Goal: Transaction & Acquisition: Purchase product/service

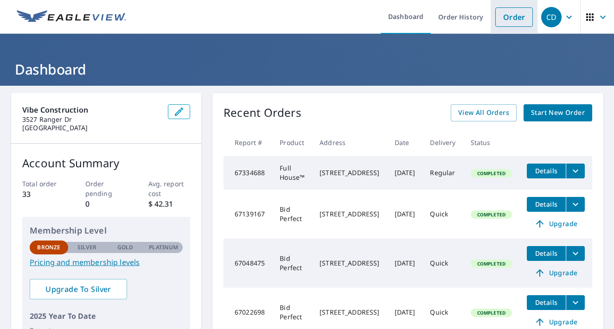
click at [509, 18] on link "Order" at bounding box center [514, 16] width 38 height 19
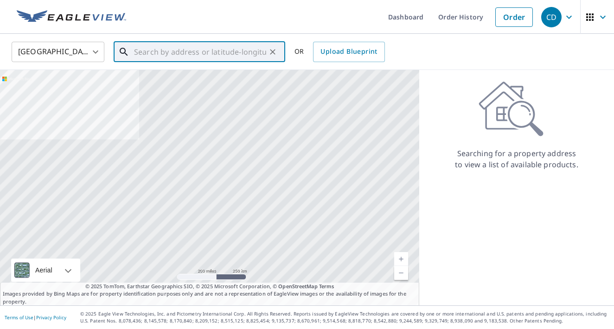
click at [228, 57] on input "text" at bounding box center [200, 52] width 132 height 26
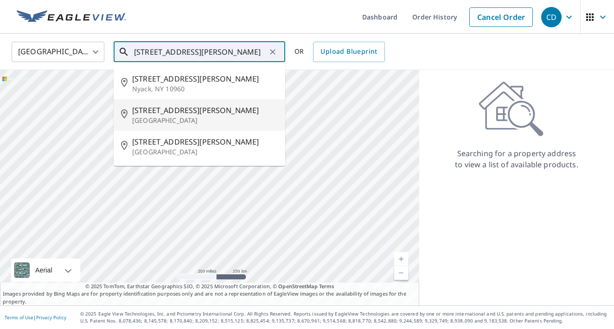
click at [179, 115] on span "[STREET_ADDRESS][PERSON_NAME]" at bounding box center [205, 110] width 146 height 11
type input "[STREET_ADDRESS][PERSON_NAME]"
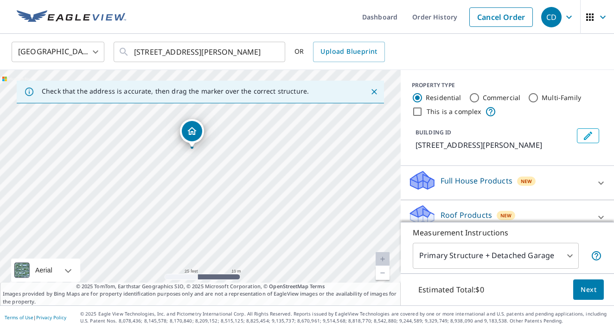
drag, startPoint x: 178, startPoint y: 222, endPoint x: 209, endPoint y: 167, distance: 62.3
click at [209, 167] on div "[STREET_ADDRESS][PERSON_NAME]" at bounding box center [200, 188] width 401 height 236
drag, startPoint x: 193, startPoint y: 171, endPoint x: 244, endPoint y: 219, distance: 69.5
click at [244, 219] on div "[STREET_ADDRESS][PERSON_NAME]" at bounding box center [200, 188] width 401 height 236
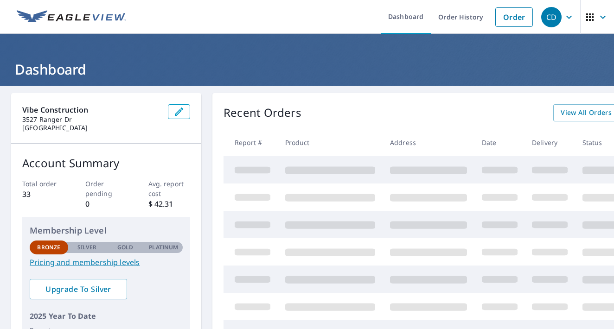
scroll to position [6, 0]
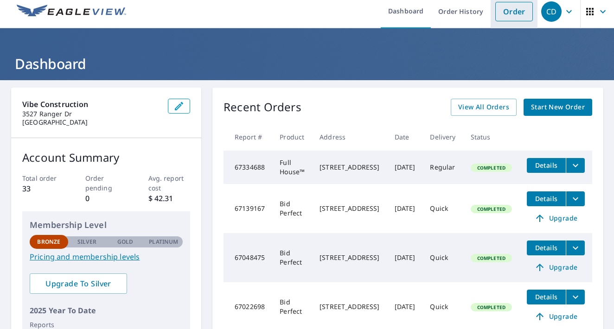
click at [511, 11] on link "Order" at bounding box center [514, 11] width 38 height 19
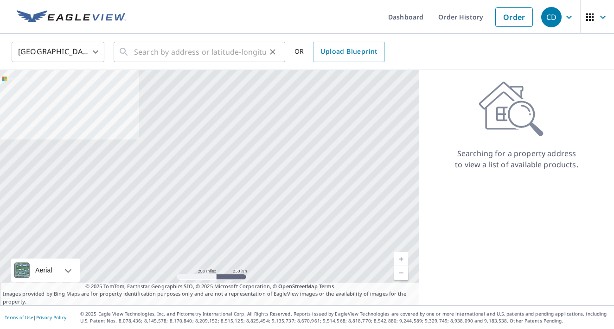
scroll to position [0, 0]
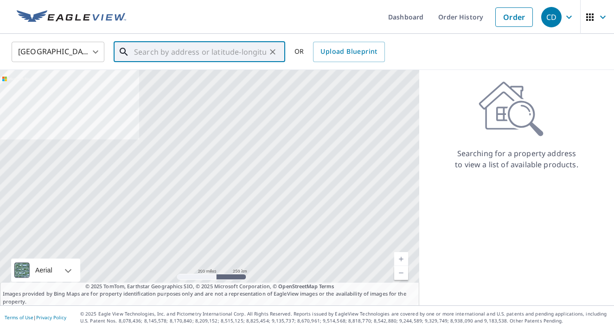
click at [215, 48] on input "text" at bounding box center [200, 52] width 132 height 26
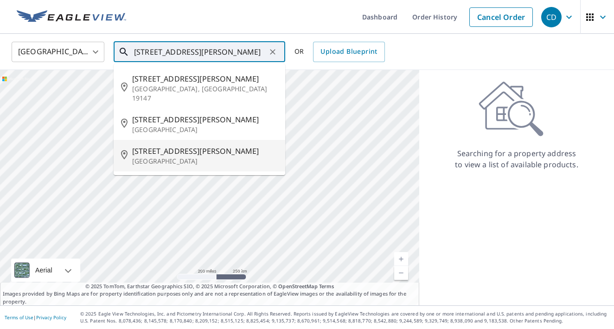
click at [177, 146] on span "[STREET_ADDRESS][PERSON_NAME]" at bounding box center [205, 151] width 146 height 11
type input "[STREET_ADDRESS][PERSON_NAME]"
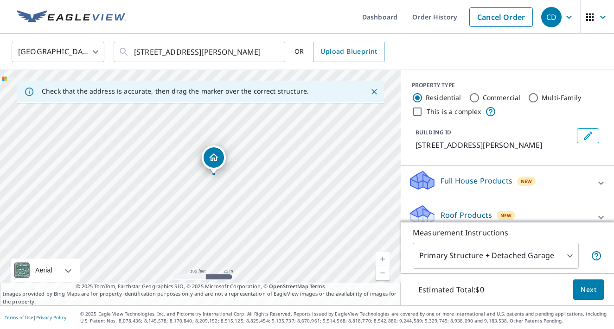
drag, startPoint x: 190, startPoint y: 154, endPoint x: 278, endPoint y: 153, distance: 88.1
click at [260, 83] on div "Check that the address is accurate, then drag the marker over the correct struc…" at bounding box center [200, 188] width 401 height 236
drag, startPoint x: 374, startPoint y: 89, endPoint x: 363, endPoint y: 101, distance: 16.7
click at [374, 89] on icon "Close" at bounding box center [374, 91] width 9 height 9
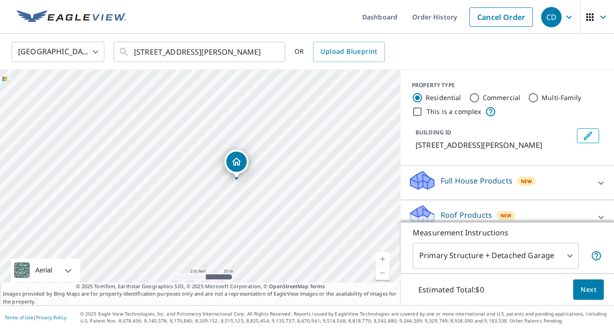
click at [399, 51] on div "[GEOGRAPHIC_DATA] [GEOGRAPHIC_DATA] ​ [STREET_ADDRESS][PERSON_NAME] ​ OR Upload…" at bounding box center [304, 52] width 598 height 22
drag, startPoint x: 357, startPoint y: 109, endPoint x: 325, endPoint y: 84, distance: 40.6
click at [327, 83] on div "[STREET_ADDRESS][PERSON_NAME]" at bounding box center [200, 188] width 401 height 236
drag, startPoint x: 201, startPoint y: 192, endPoint x: 239, endPoint y: 165, distance: 46.7
click at [239, 165] on div "[STREET_ADDRESS][PERSON_NAME]" at bounding box center [200, 188] width 401 height 236
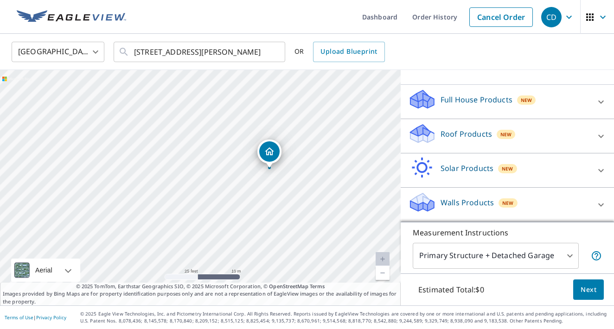
scroll to position [92, 0]
click at [602, 137] on icon at bounding box center [601, 136] width 11 height 11
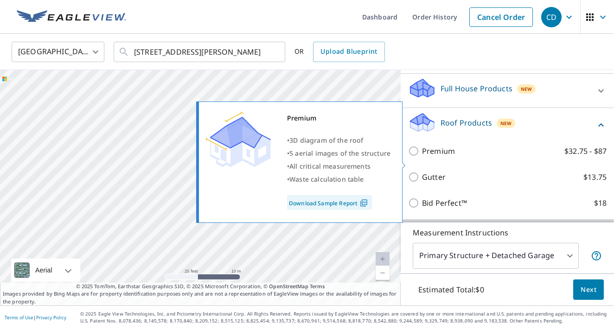
click at [416, 157] on input "Premium $32.75 - $87" at bounding box center [415, 151] width 14 height 11
checkbox input "true"
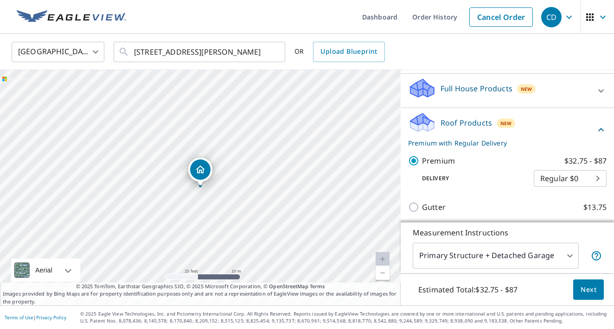
click at [595, 293] on span "Next" at bounding box center [589, 290] width 16 height 12
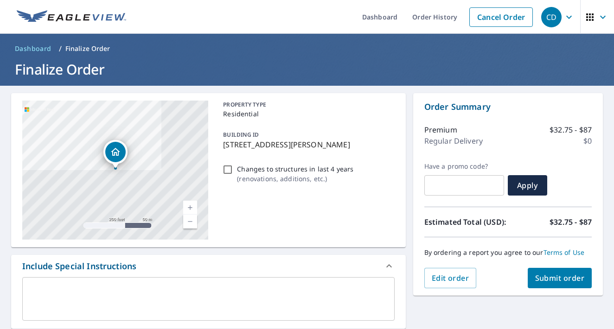
click at [567, 282] on span "Submit order" at bounding box center [560, 278] width 50 height 10
